Goal: Task Accomplishment & Management: Manage account settings

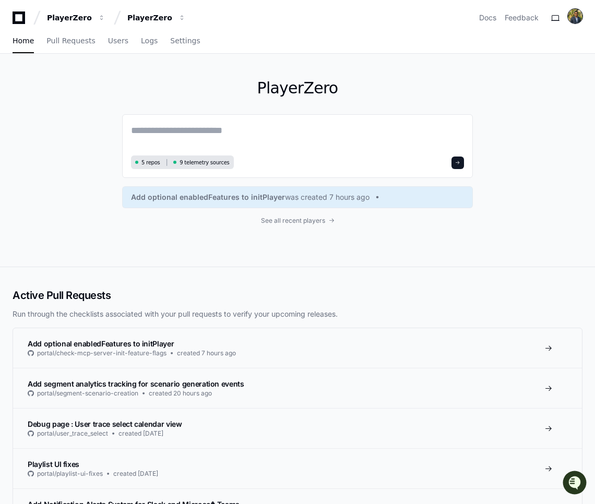
click at [581, 17] on img at bounding box center [575, 16] width 15 height 15
click at [512, 124] on button "Log Out" at bounding box center [533, 132] width 65 height 17
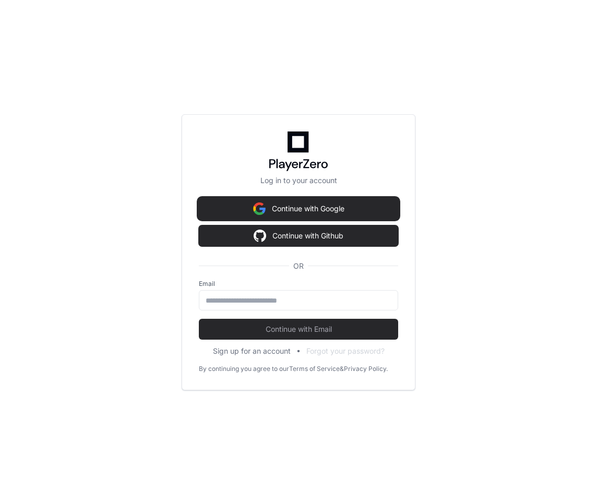
click at [296, 202] on button "Continue with Google" at bounding box center [298, 208] width 199 height 21
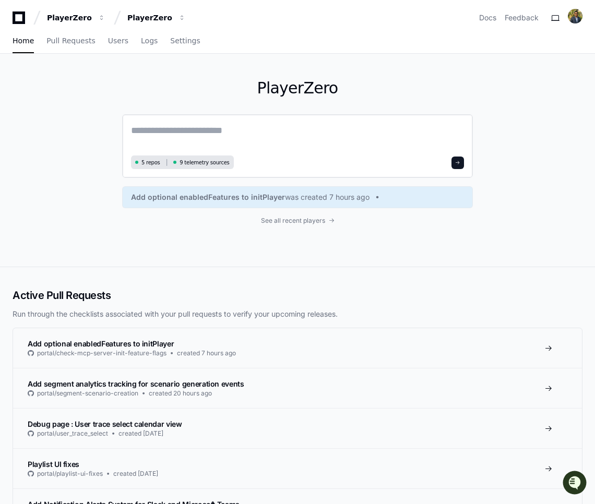
click at [179, 134] on textarea at bounding box center [297, 137] width 333 height 29
